Goal: Task Accomplishment & Management: Manage account settings

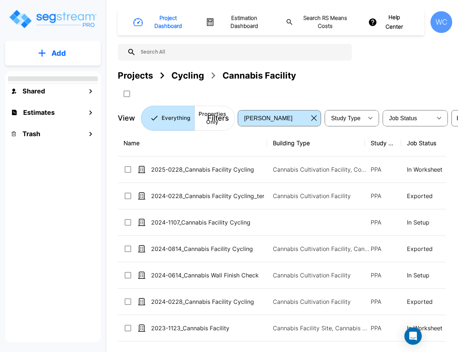
click at [439, 26] on div "WC" at bounding box center [441, 22] width 22 height 22
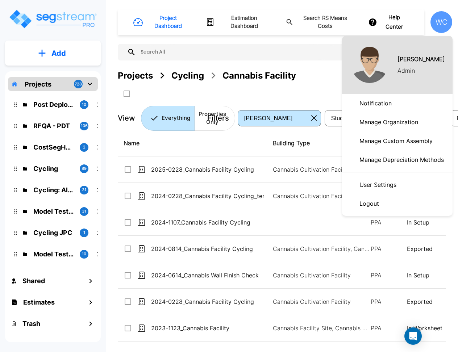
click at [385, 119] on p "Manage Organization" at bounding box center [388, 122] width 64 height 14
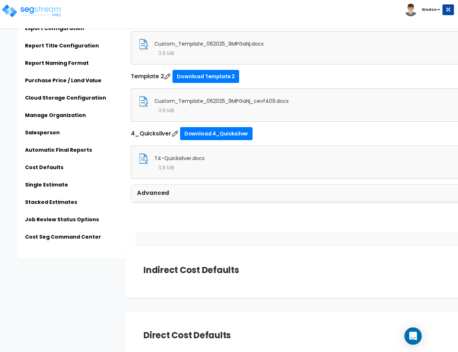
scroll to position [1765, 0]
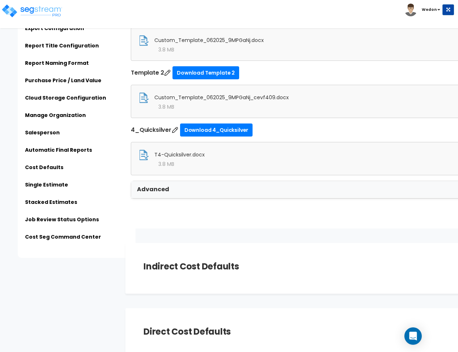
click at [177, 196] on div "Advanced" at bounding box center [337, 189] width 412 height 17
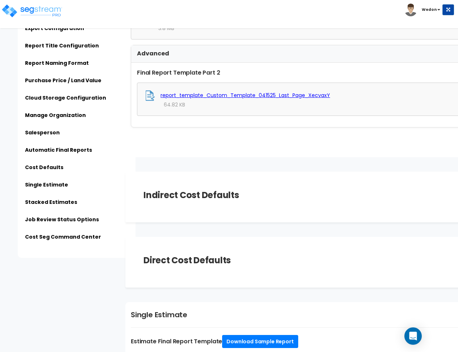
click at [217, 193] on h1 "Indirect Cost Defaults" at bounding box center [191, 195] width 96 height 11
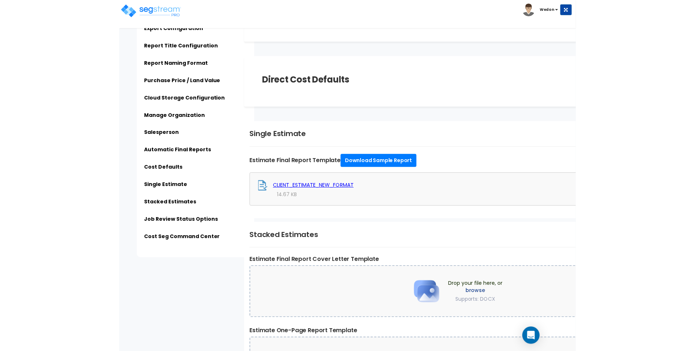
scroll to position [2082, 0]
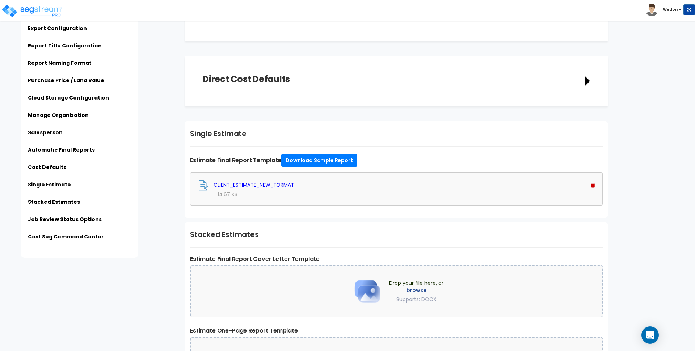
click at [457, 79] on icon at bounding box center [587, 80] width 5 height 9
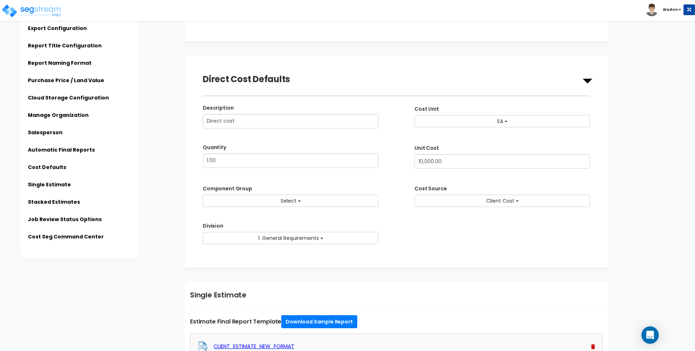
click at [457, 81] on icon at bounding box center [588, 81] width 10 height 5
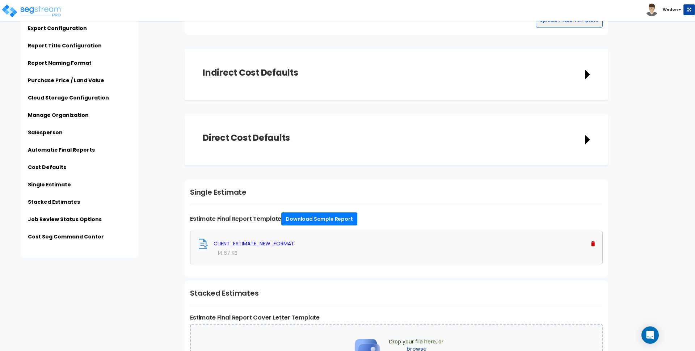
scroll to position [1992, 0]
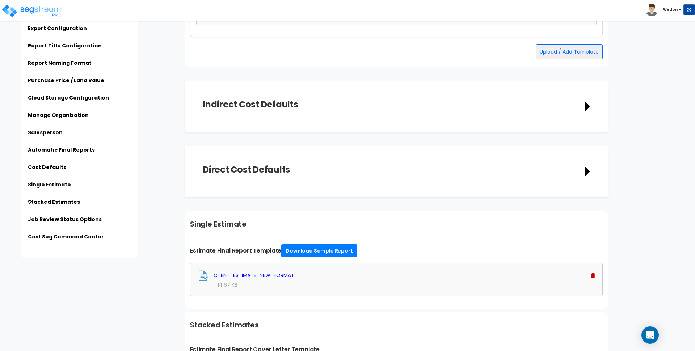
click at [457, 102] on div "Indirect Cost Defaults" at bounding box center [396, 106] width 387 height 14
click at [457, 104] on icon at bounding box center [587, 106] width 5 height 9
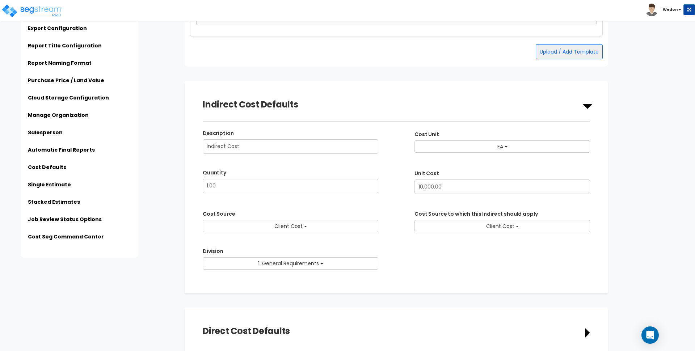
click at [457, 104] on icon at bounding box center [588, 106] width 10 height 5
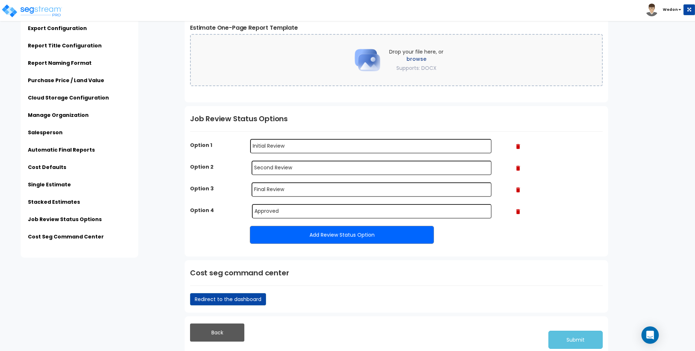
scroll to position [2390, 0]
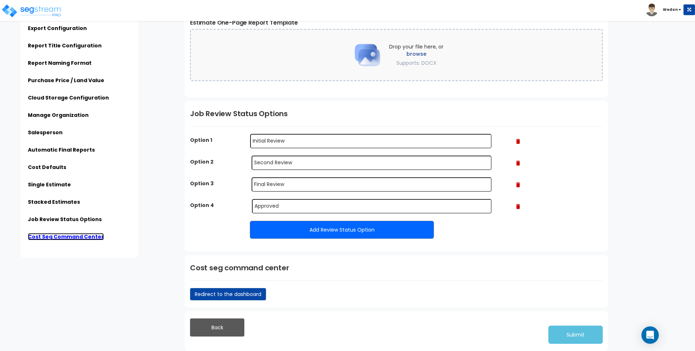
click at [82, 236] on link "Cost Seg Command Center" at bounding box center [66, 236] width 76 height 7
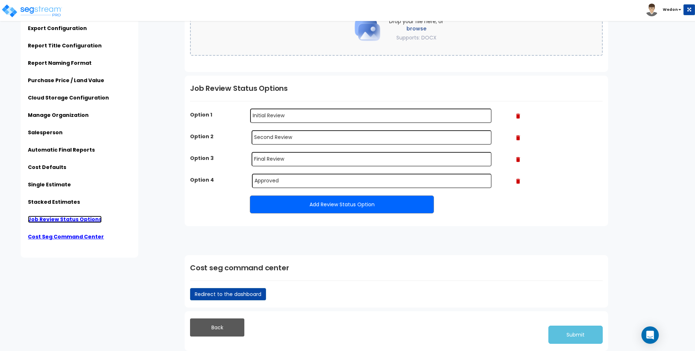
click at [71, 217] on link "Job Review Status Options" at bounding box center [65, 219] width 74 height 7
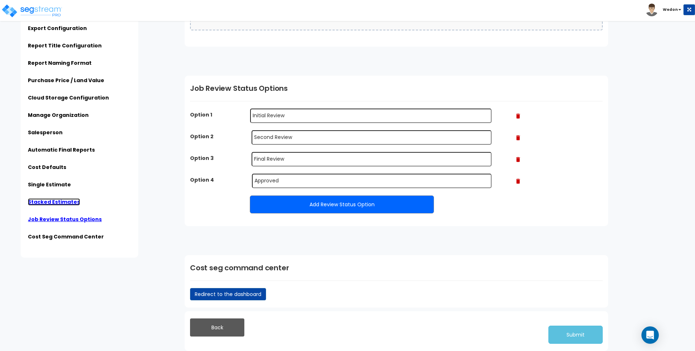
click at [63, 201] on link "Stacked Estimates" at bounding box center [54, 201] width 52 height 7
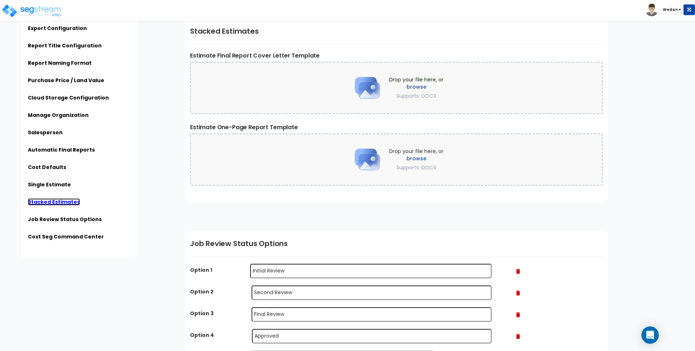
scroll to position [2300, 0]
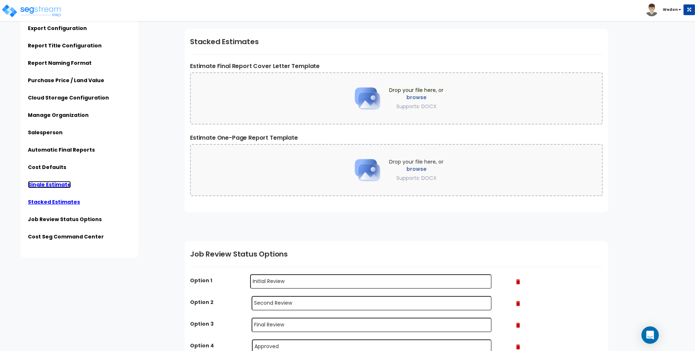
click at [47, 182] on link "Single Estimate" at bounding box center [49, 184] width 43 height 7
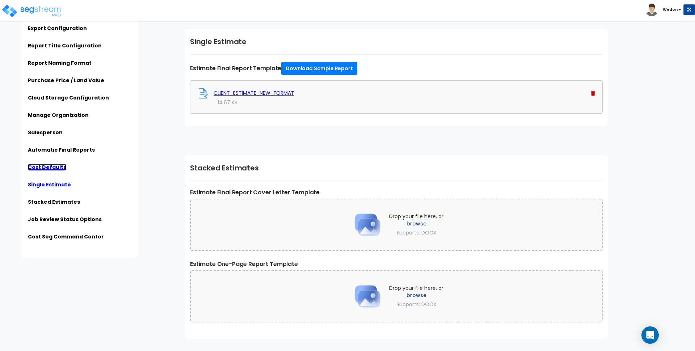
click at [52, 164] on link "Cost Defaults" at bounding box center [47, 167] width 38 height 7
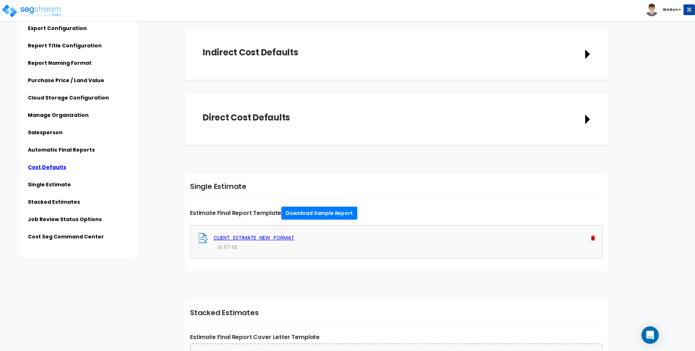
click at [57, 155] on li "Automatic Final Reports" at bounding box center [79, 152] width 103 height 12
click at [58, 151] on link "Automatic Final Reports" at bounding box center [61, 149] width 67 height 7
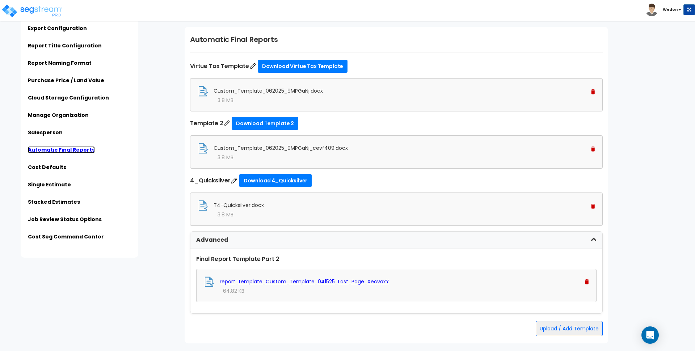
scroll to position [1727, 0]
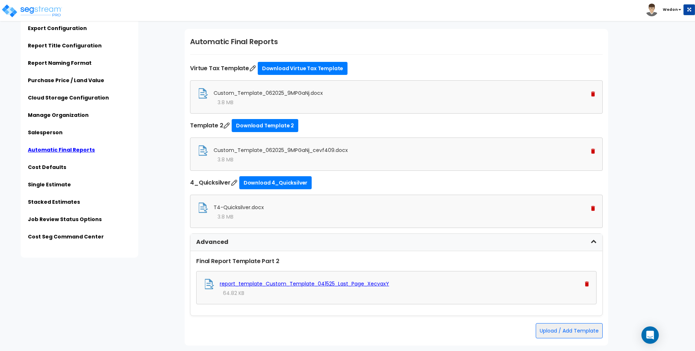
click at [253, 69] on img at bounding box center [252, 68] width 7 height 7
type input "Virtue Tax Template"
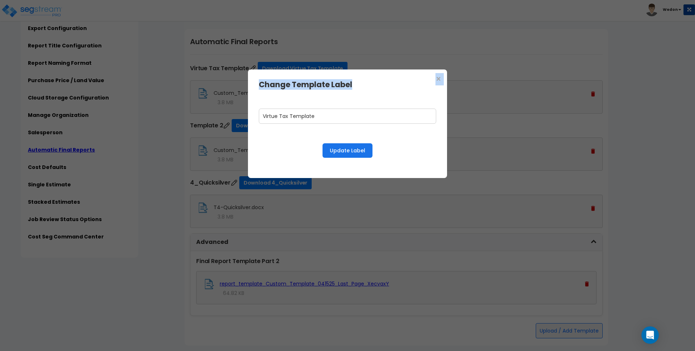
click at [435, 79] on div "× Change Template Label Virtue Tax Template Update Label" at bounding box center [347, 124] width 199 height 109
click at [441, 79] on span "×" at bounding box center [439, 79] width 6 height 12
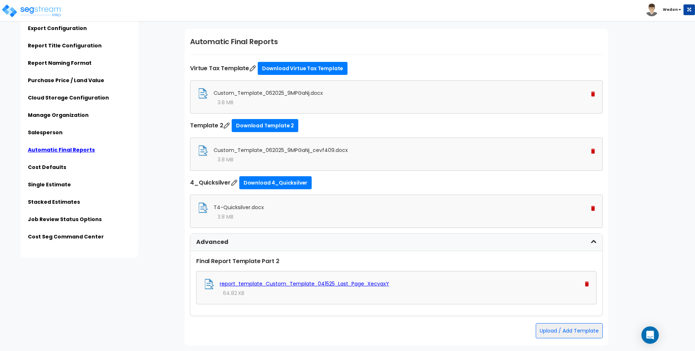
click at [442, 65] on label "Virtue Tax Template Download Virtue Tax Template" at bounding box center [396, 68] width 413 height 13
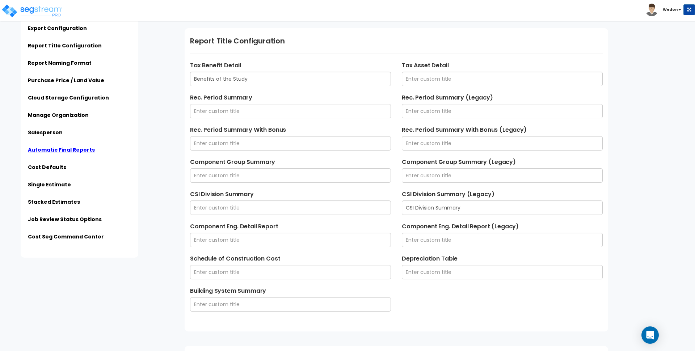
scroll to position [0, 0]
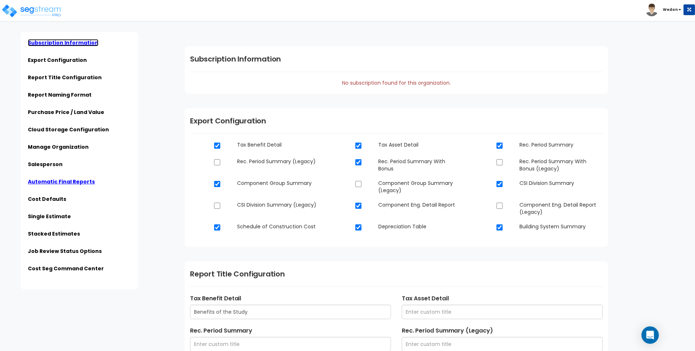
click at [54, 42] on link "Subscription Information" at bounding box center [63, 42] width 71 height 7
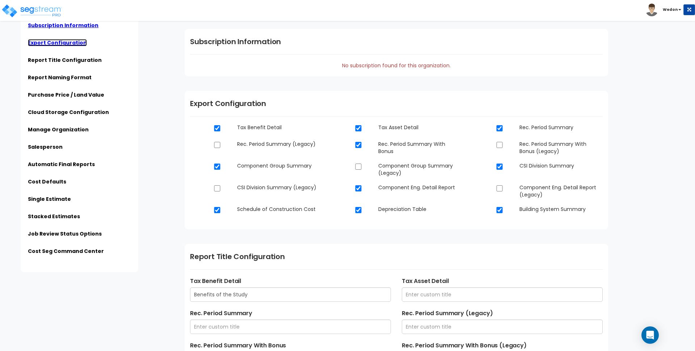
click at [60, 40] on link "Export Configuration" at bounding box center [57, 42] width 59 height 7
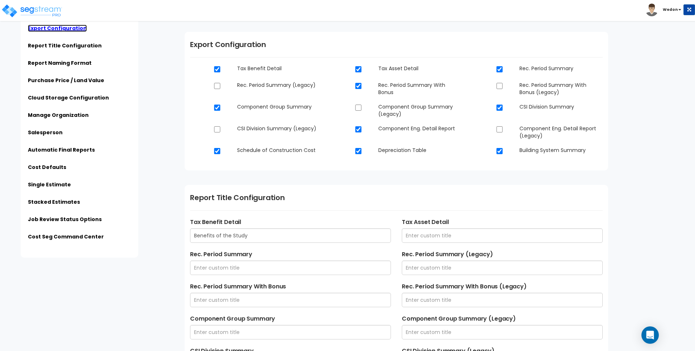
scroll to position [94, 0]
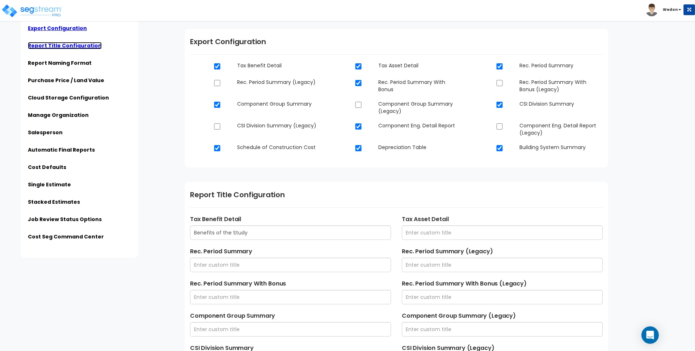
click at [57, 44] on link "Report Title Configuration" at bounding box center [65, 45] width 74 height 7
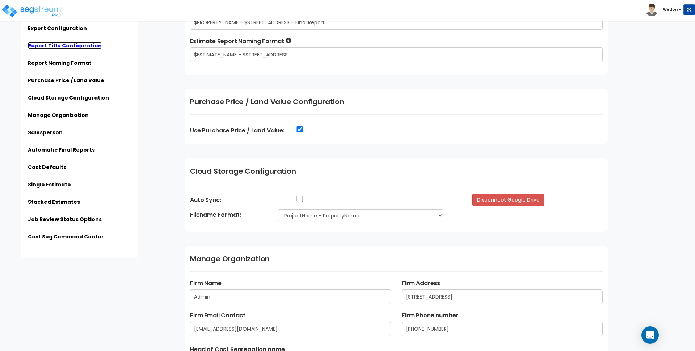
scroll to position [714, 0]
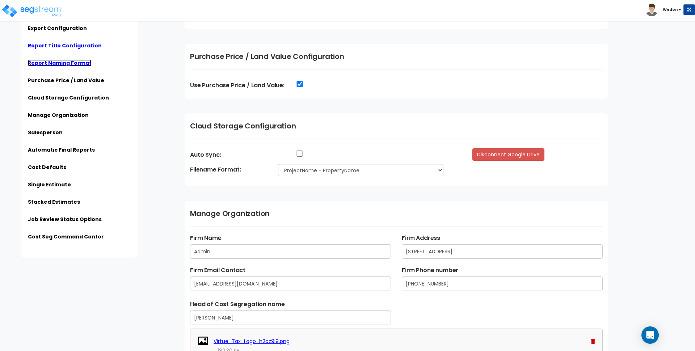
click at [60, 63] on link "Report Naming Format" at bounding box center [60, 62] width 64 height 7
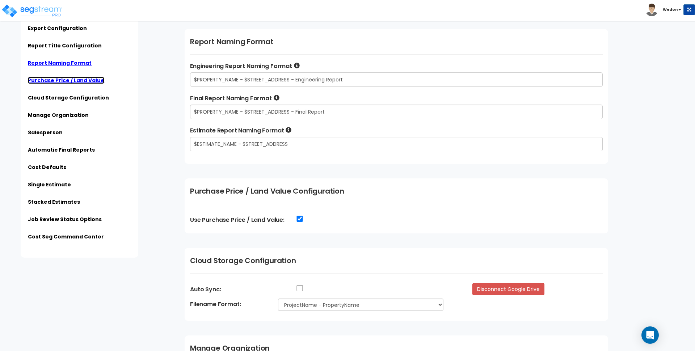
click at [69, 81] on link "Purchase Price / Land Value" at bounding box center [66, 80] width 76 height 7
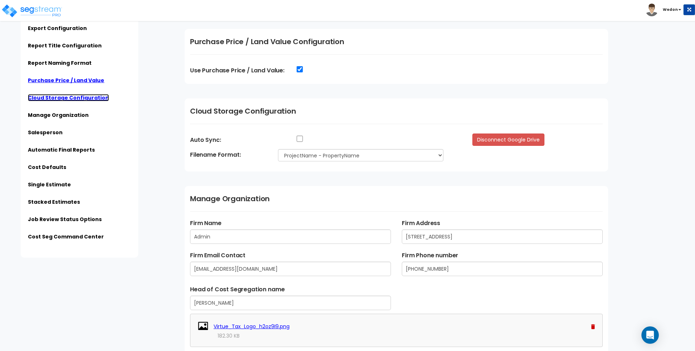
click at [66, 98] on link "Cloud Storage Configuration" at bounding box center [68, 97] width 81 height 7
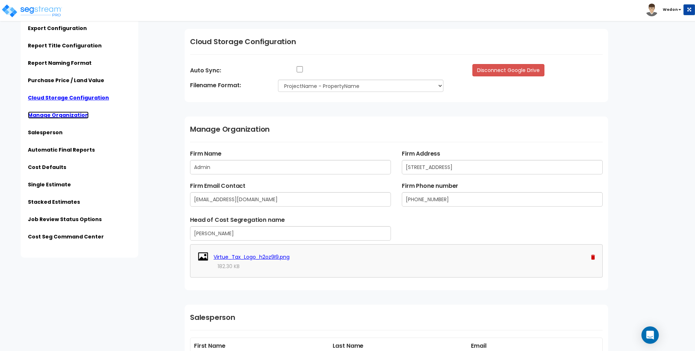
click at [64, 114] on link "Manage Organization" at bounding box center [58, 115] width 61 height 7
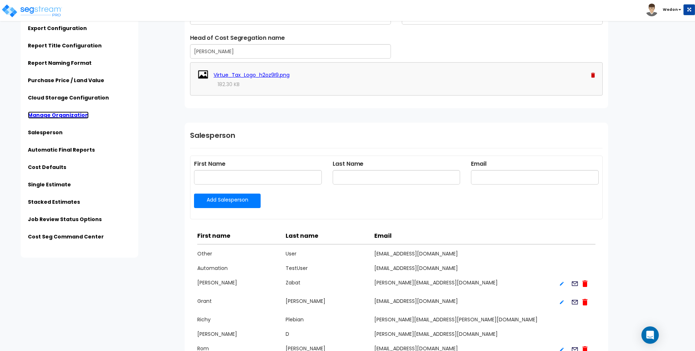
scroll to position [1035, 0]
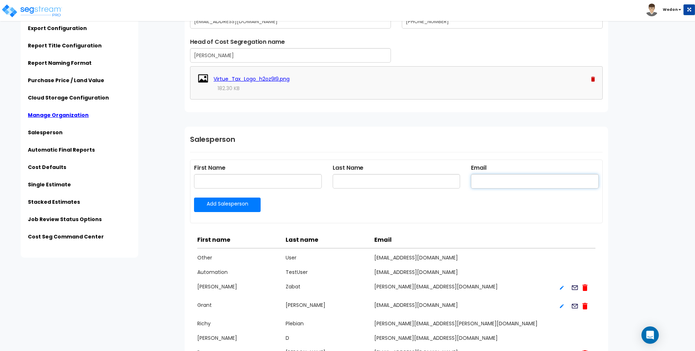
click at [457, 178] on input "text" at bounding box center [535, 181] width 128 height 14
click at [457, 164] on label "Email" at bounding box center [535, 168] width 128 height 9
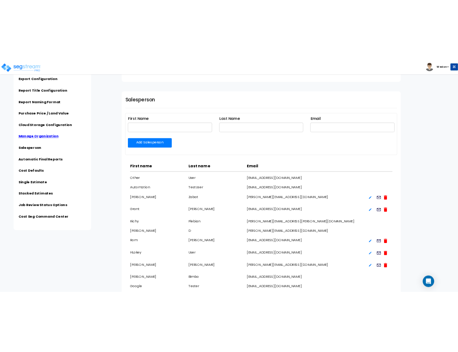
scroll to position [1125, 0]
